Goal: Navigation & Orientation: Find specific page/section

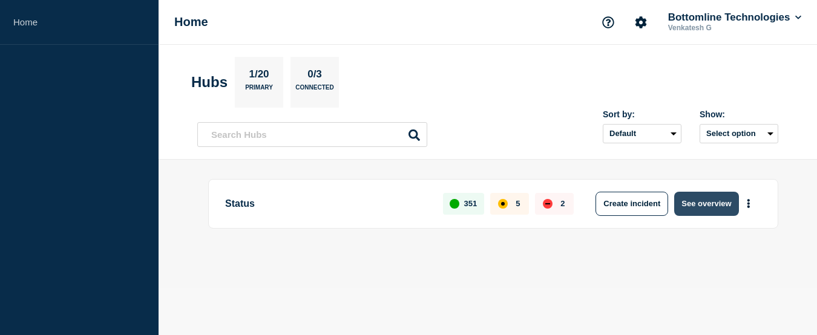
click at [696, 205] on button "See overview" at bounding box center [706, 204] width 64 height 24
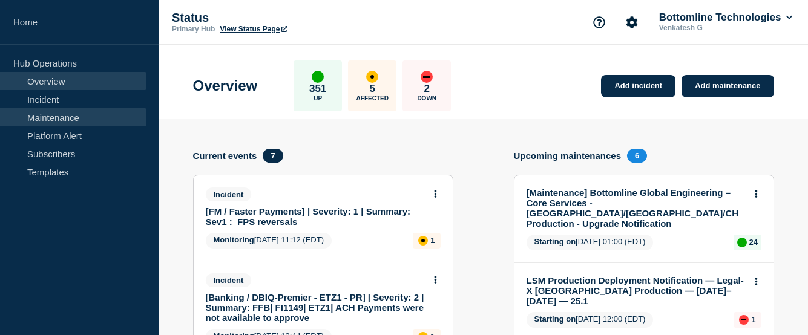
click at [65, 117] on link "Maintenance" at bounding box center [73, 117] width 146 height 18
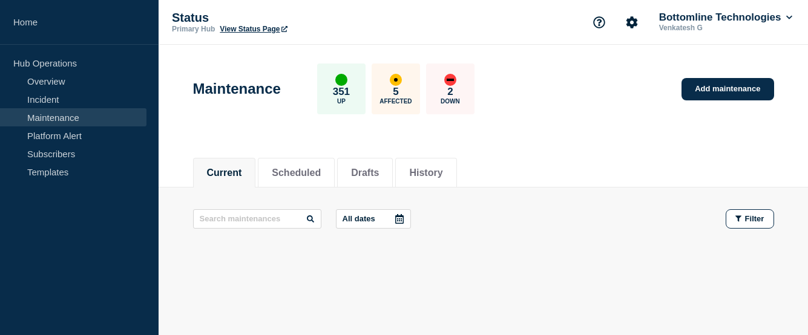
scroll to position [35, 0]
